Goal: Find contact information: Find contact information

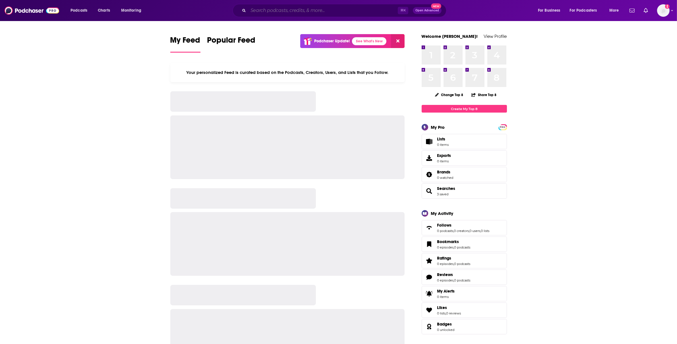
click at [282, 8] on input "Search podcasts, credits, & more..." at bounding box center [323, 10] width 150 height 9
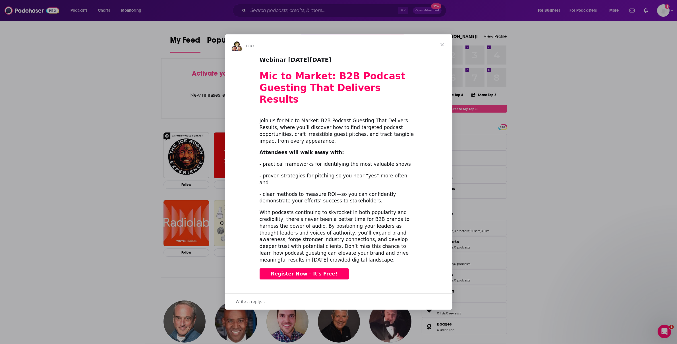
click at [444, 55] on span "Close" at bounding box center [442, 44] width 20 height 20
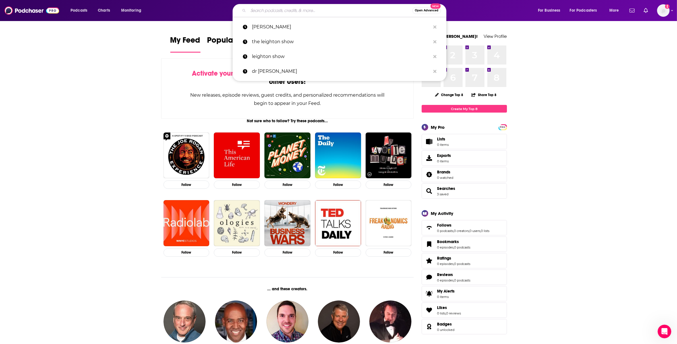
click at [270, 13] on input "Search podcasts, credits, & more..." at bounding box center [330, 10] width 164 height 9
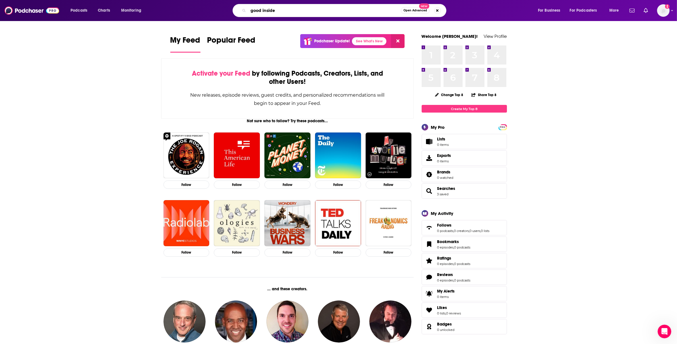
type input "good inside"
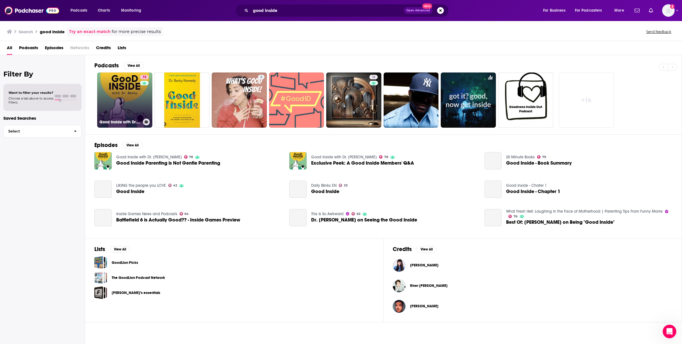
click at [125, 108] on link "78 Good Inside with Dr. Becky" at bounding box center [124, 99] width 55 height 55
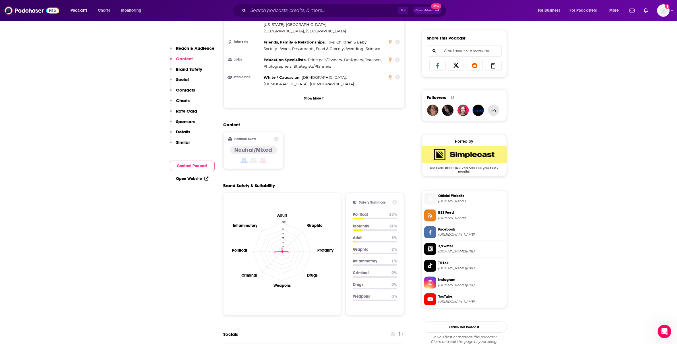
scroll to position [353, 0]
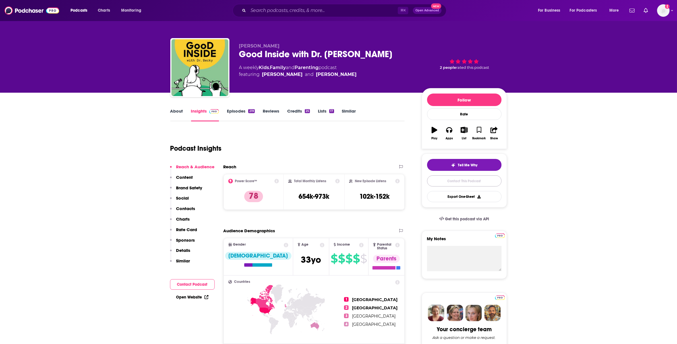
drag, startPoint x: 482, startPoint y: 182, endPoint x: 470, endPoint y: 196, distance: 18.4
click at [482, 182] on link "Contact This Podcast" at bounding box center [464, 180] width 74 height 11
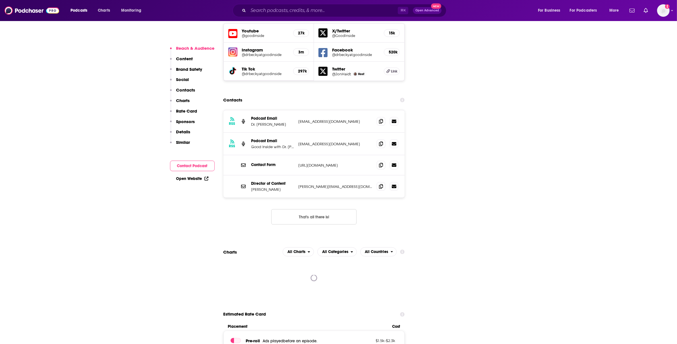
scroll to position [659, 0]
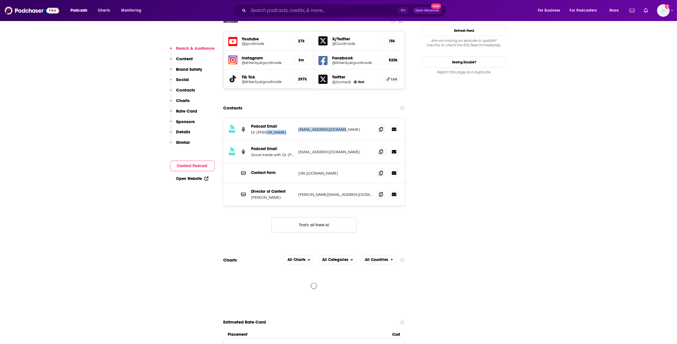
drag, startPoint x: 293, startPoint y: 106, endPoint x: 336, endPoint y: 119, distance: 45.3
click at [353, 118] on div "RSS Podcast Email Dr. [PERSON_NAME] [EMAIL_ADDRESS][DOMAIN_NAME] [EMAIL_ADDRESS…" at bounding box center [313, 129] width 181 height 22
drag, startPoint x: 335, startPoint y: 119, endPoint x: 342, endPoint y: 111, distance: 10.3
click at [336, 141] on div "RSS Podcast Email Good Inside with Dr. [PERSON_NAME] Podcast Email [EMAIL_ADDRE…" at bounding box center [313, 152] width 181 height 22
click at [324, 127] on p "[EMAIL_ADDRESS][DOMAIN_NAME]" at bounding box center [336, 129] width 74 height 5
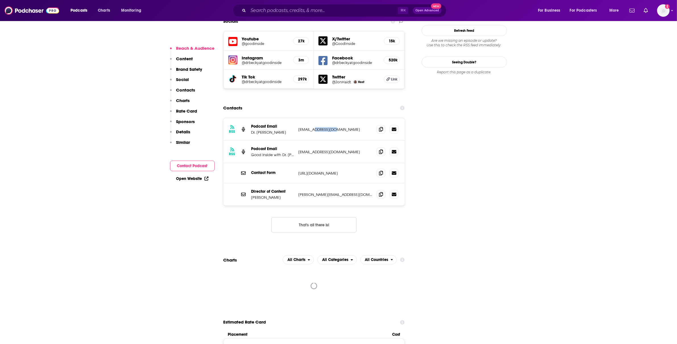
click at [324, 127] on p "[EMAIL_ADDRESS][DOMAIN_NAME]" at bounding box center [336, 129] width 74 height 5
copy div "[EMAIL_ADDRESS][DOMAIN_NAME] [EMAIL_ADDRESS][DOMAIN_NAME]"
click at [325, 192] on p "[PERSON_NAME][EMAIL_ADDRESS][DOMAIN_NAME]" at bounding box center [336, 194] width 74 height 5
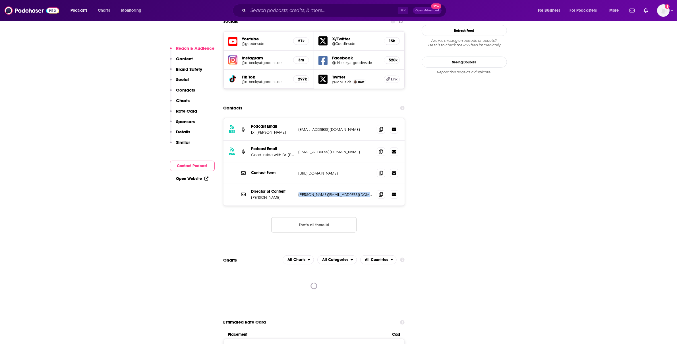
click at [325, 192] on p "[PERSON_NAME][EMAIL_ADDRESS][DOMAIN_NAME]" at bounding box center [336, 194] width 74 height 5
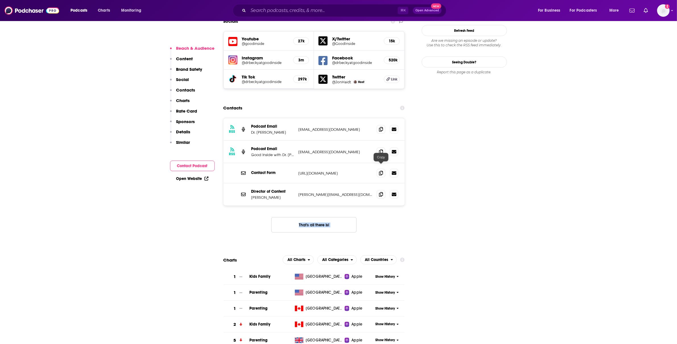
drag, startPoint x: 382, startPoint y: 169, endPoint x: 382, endPoint y: 152, distance: 17.3
click at [382, 190] on span at bounding box center [381, 194] width 9 height 9
drag, startPoint x: 303, startPoint y: 126, endPoint x: 300, endPoint y: 124, distance: 3.2
click at [303, 150] on p "[EMAIL_ADDRESS][DOMAIN_NAME]" at bounding box center [336, 152] width 74 height 5
drag, startPoint x: 295, startPoint y: 124, endPoint x: 308, endPoint y: 94, distance: 33.2
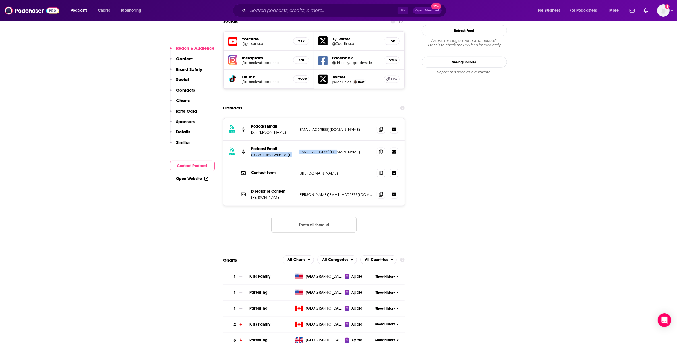
click at [334, 141] on div "RSS Podcast Email Good Inside with Dr. [PERSON_NAME] Podcast Email [EMAIL_ADDRE…" at bounding box center [313, 152] width 181 height 22
click at [307, 118] on div "RSS Podcast Email Dr. [PERSON_NAME] [EMAIL_ADDRESS][DOMAIN_NAME] [EMAIL_ADDRESS…" at bounding box center [313, 129] width 181 height 22
drag, startPoint x: 337, startPoint y: 104, endPoint x: 349, endPoint y: 103, distance: 12.5
click at [0, 0] on div "Podcast Email Dr. [PERSON_NAME] [EMAIL_ADDRESS][DOMAIN_NAME] [EMAIL_ADDRESS][DO…" at bounding box center [0, 0] width 0 height 0
click at [344, 127] on p "[EMAIL_ADDRESS][DOMAIN_NAME]" at bounding box center [336, 129] width 74 height 5
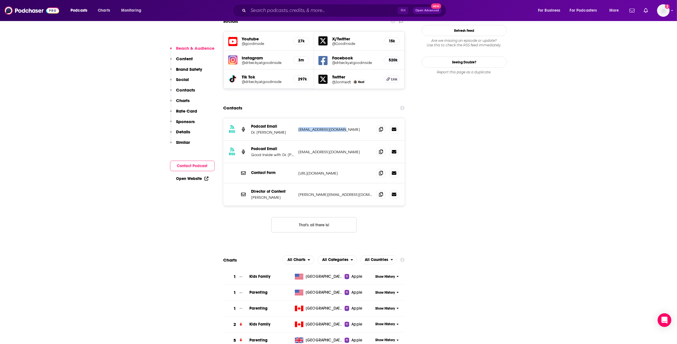
drag, startPoint x: 350, startPoint y: 101, endPoint x: 300, endPoint y: 100, distance: 50.1
click at [300, 127] on p "[EMAIL_ADDRESS][DOMAIN_NAME]" at bounding box center [336, 129] width 74 height 5
copy p "[EMAIL_ADDRESS][DOMAIN_NAME]"
